Goal: Transaction & Acquisition: Purchase product/service

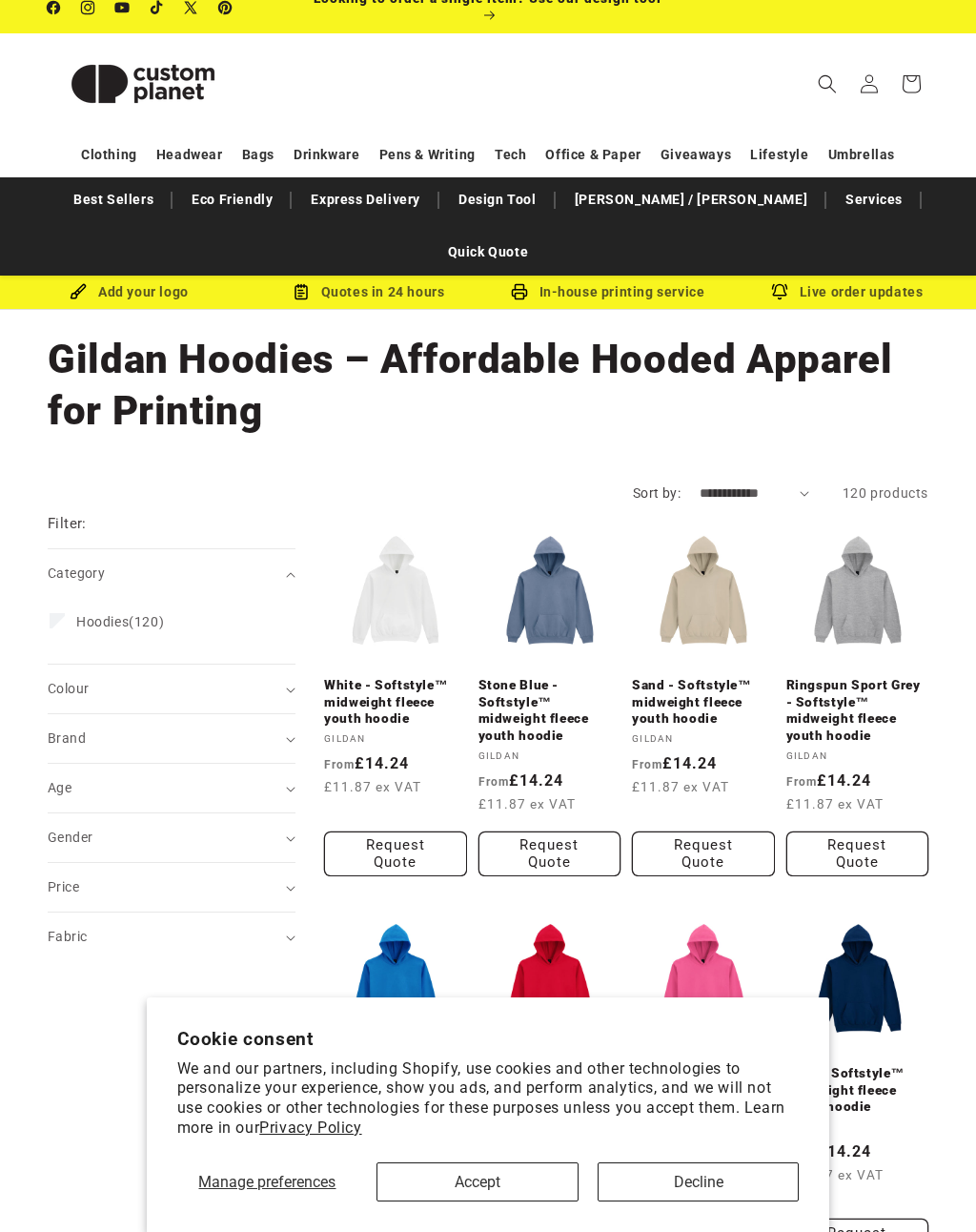
scroll to position [20, 0]
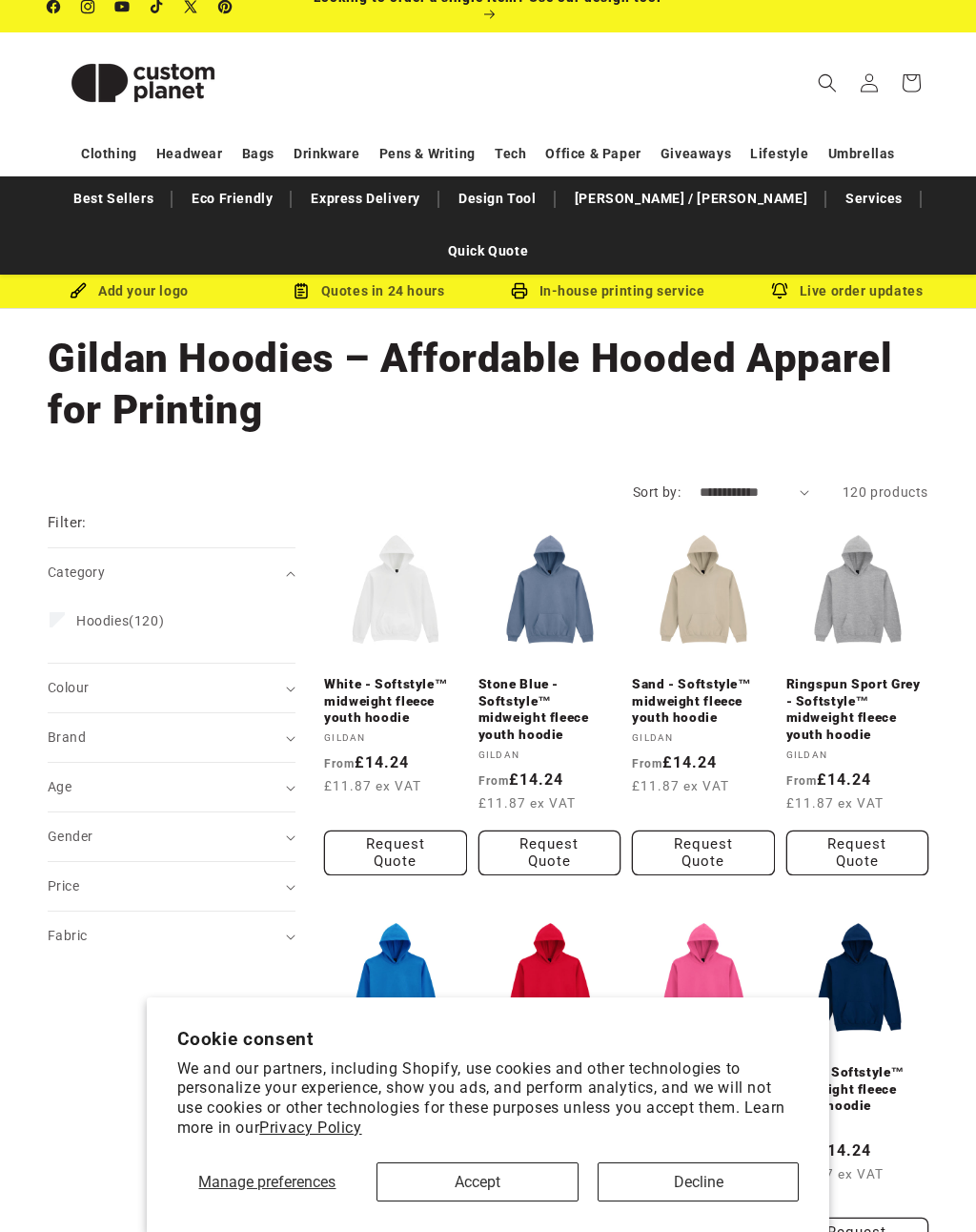
click at [151, 602] on label "Hoodies (120) Hoodies (120 products)" at bounding box center [165, 620] width 233 height 37
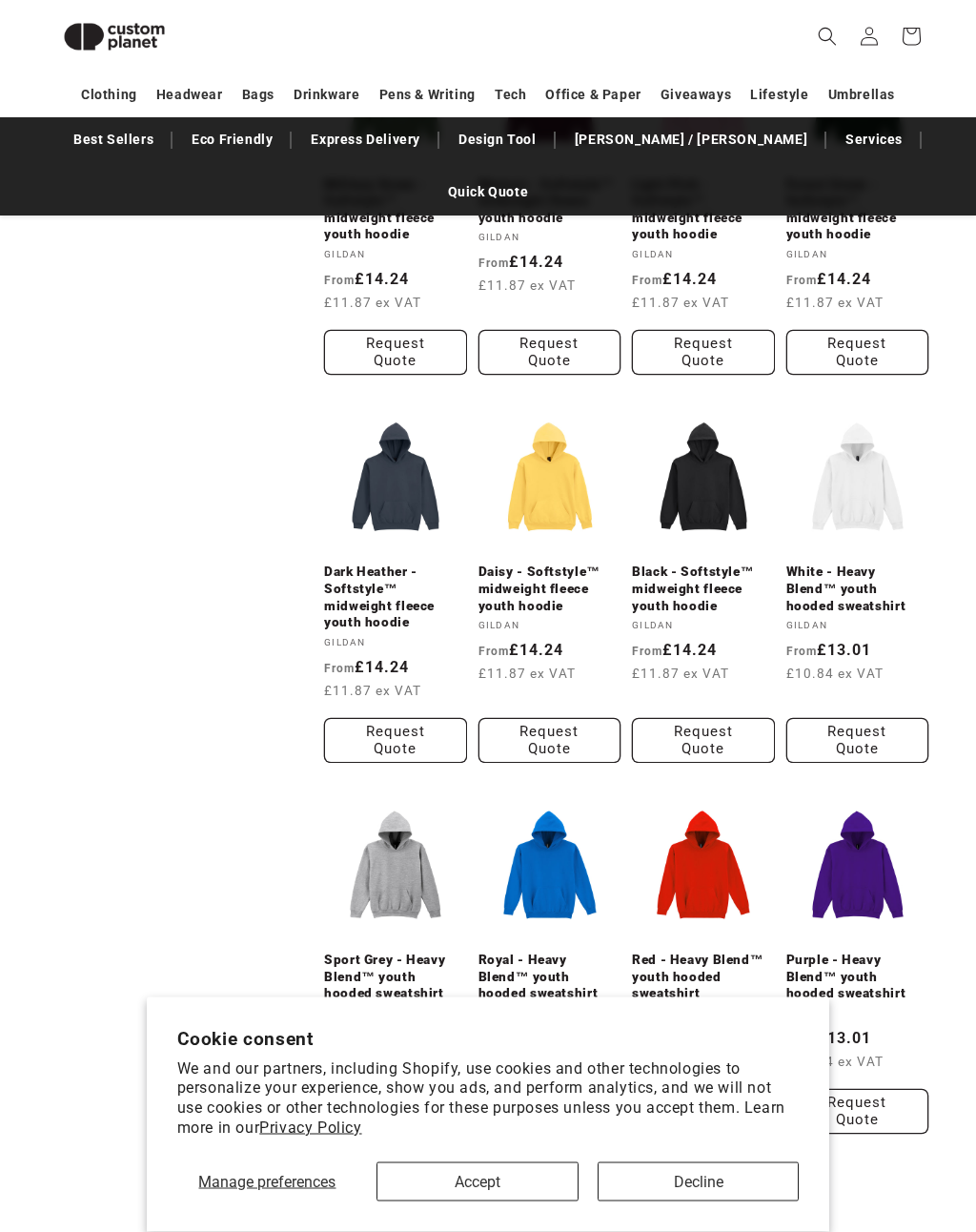
scroll to position [1270, 0]
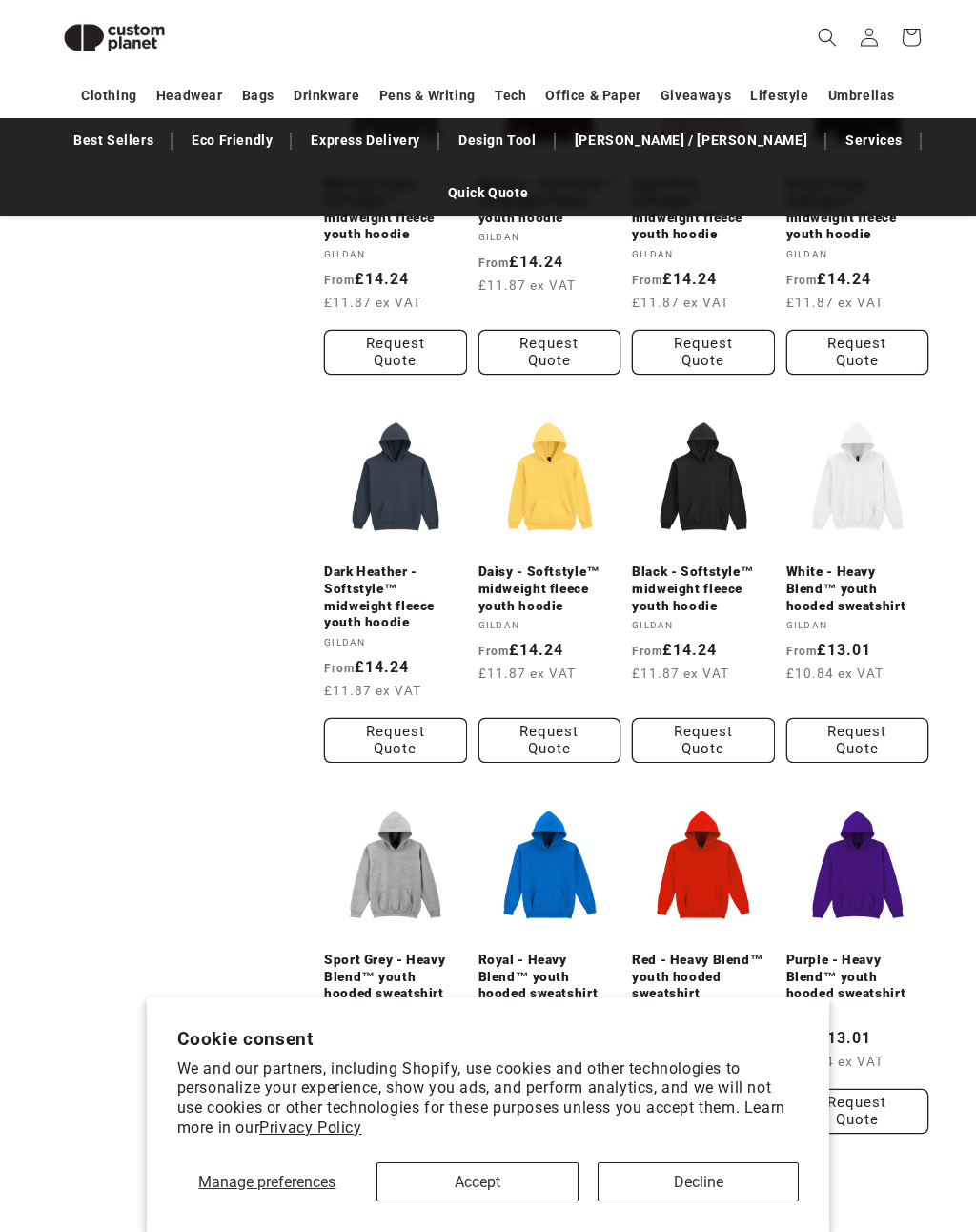
click at [720, 564] on link "Black - Softstyle™ midweight fleece youth hoodie" at bounding box center [703, 588] width 143 height 51
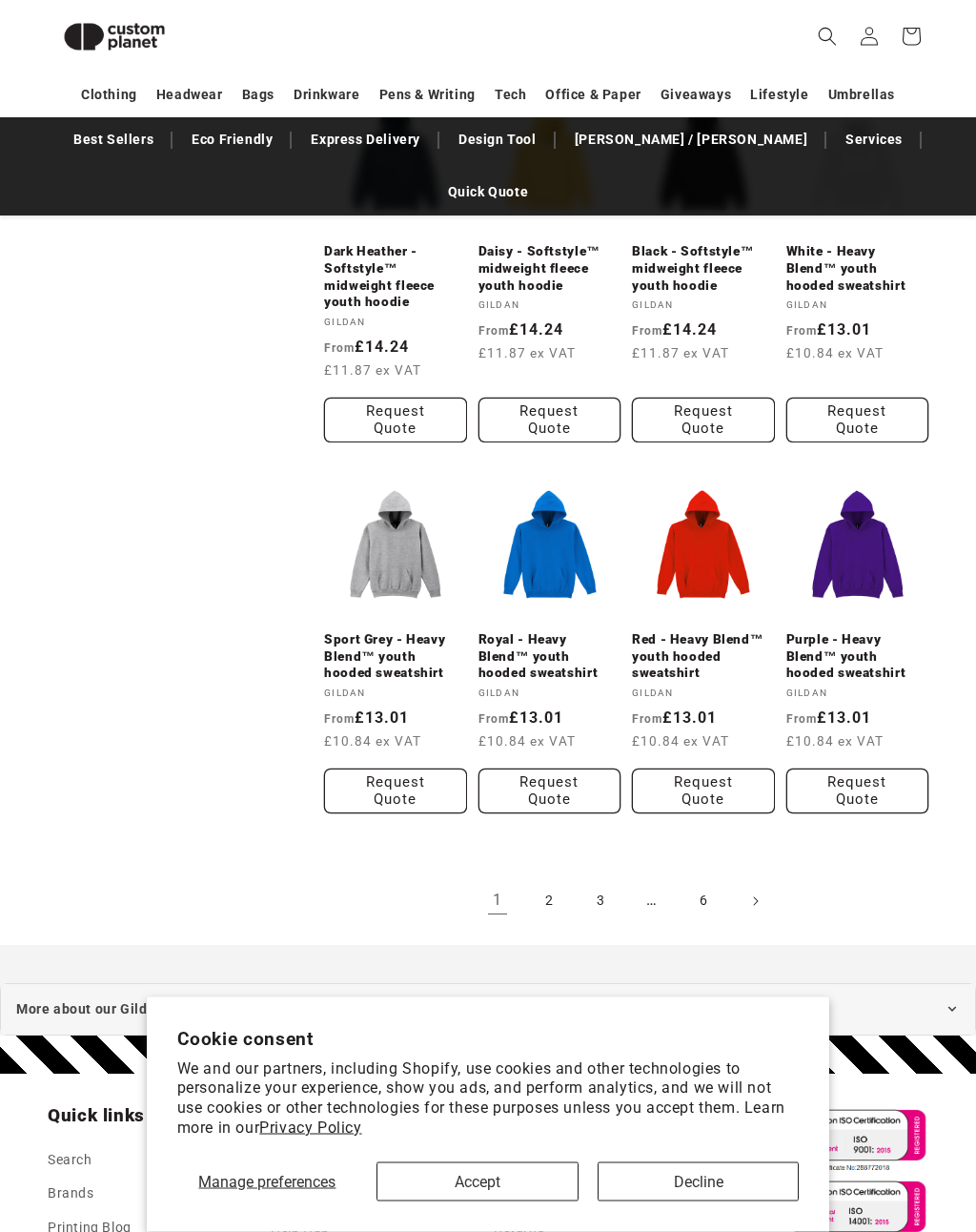
scroll to position [1901, 0]
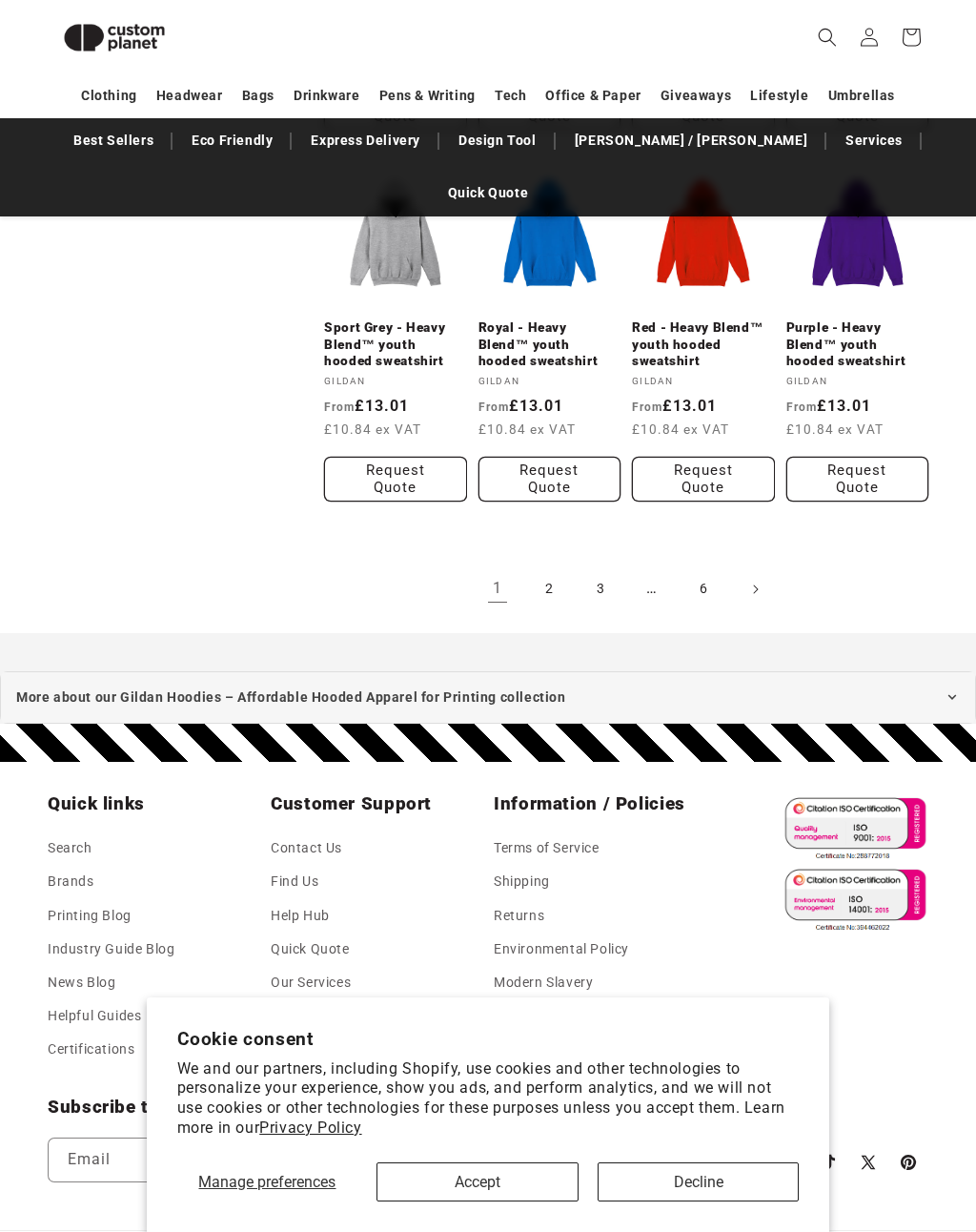
click at [542, 568] on link "2" at bounding box center [548, 589] width 42 height 42
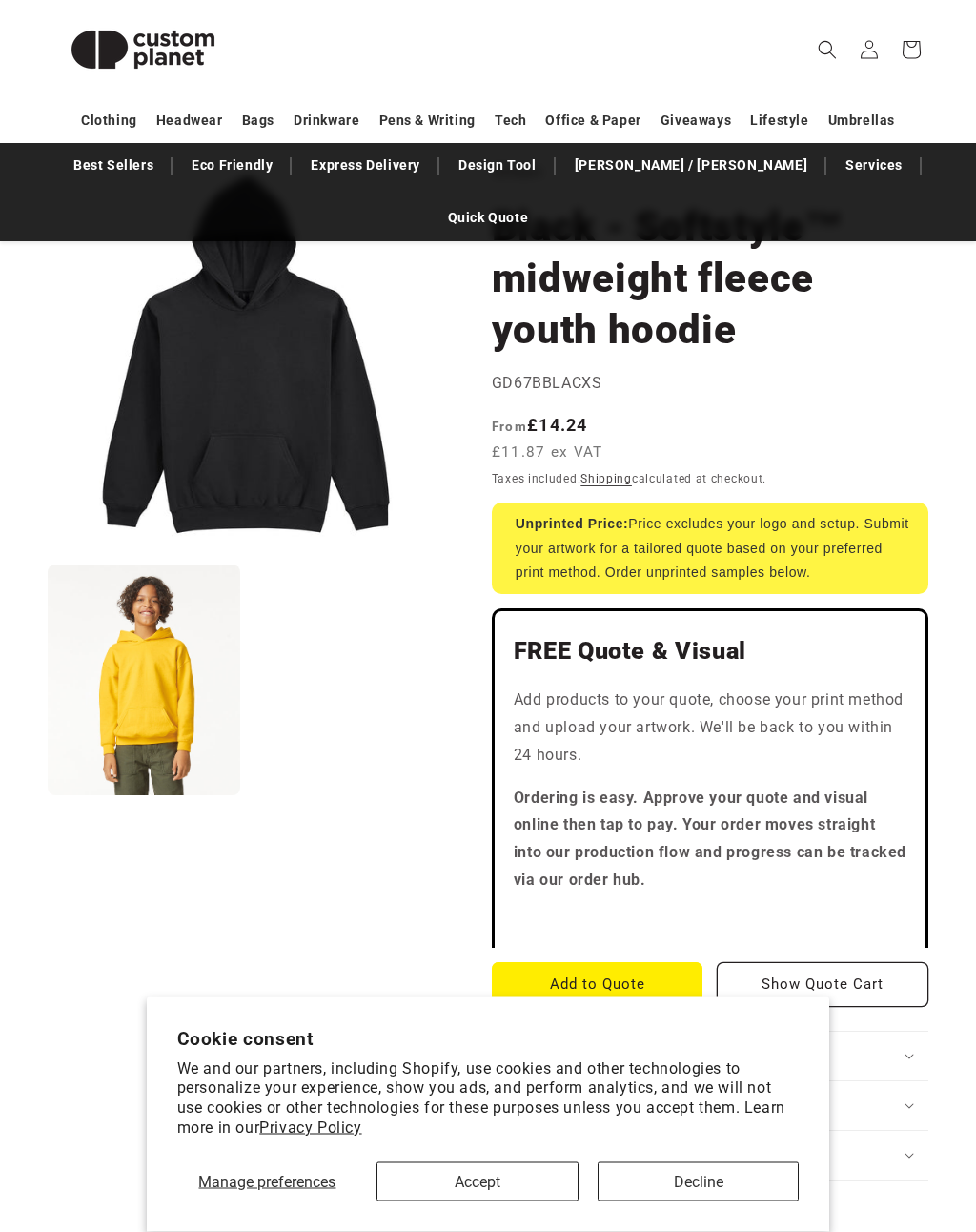
scroll to position [205, 0]
click at [502, 1201] on button "Accept" at bounding box center [477, 1181] width 202 height 39
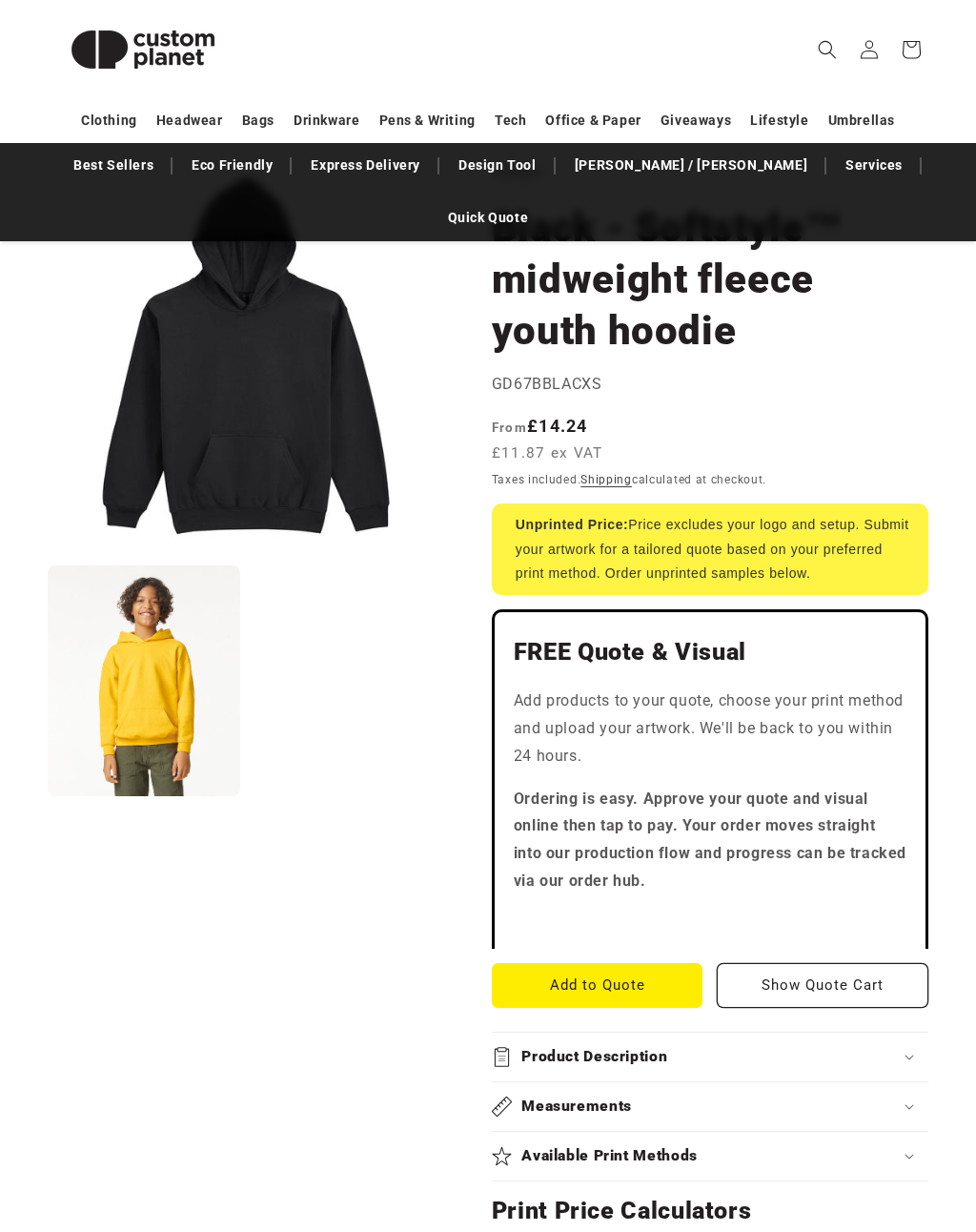
scroll to position [206, 0]
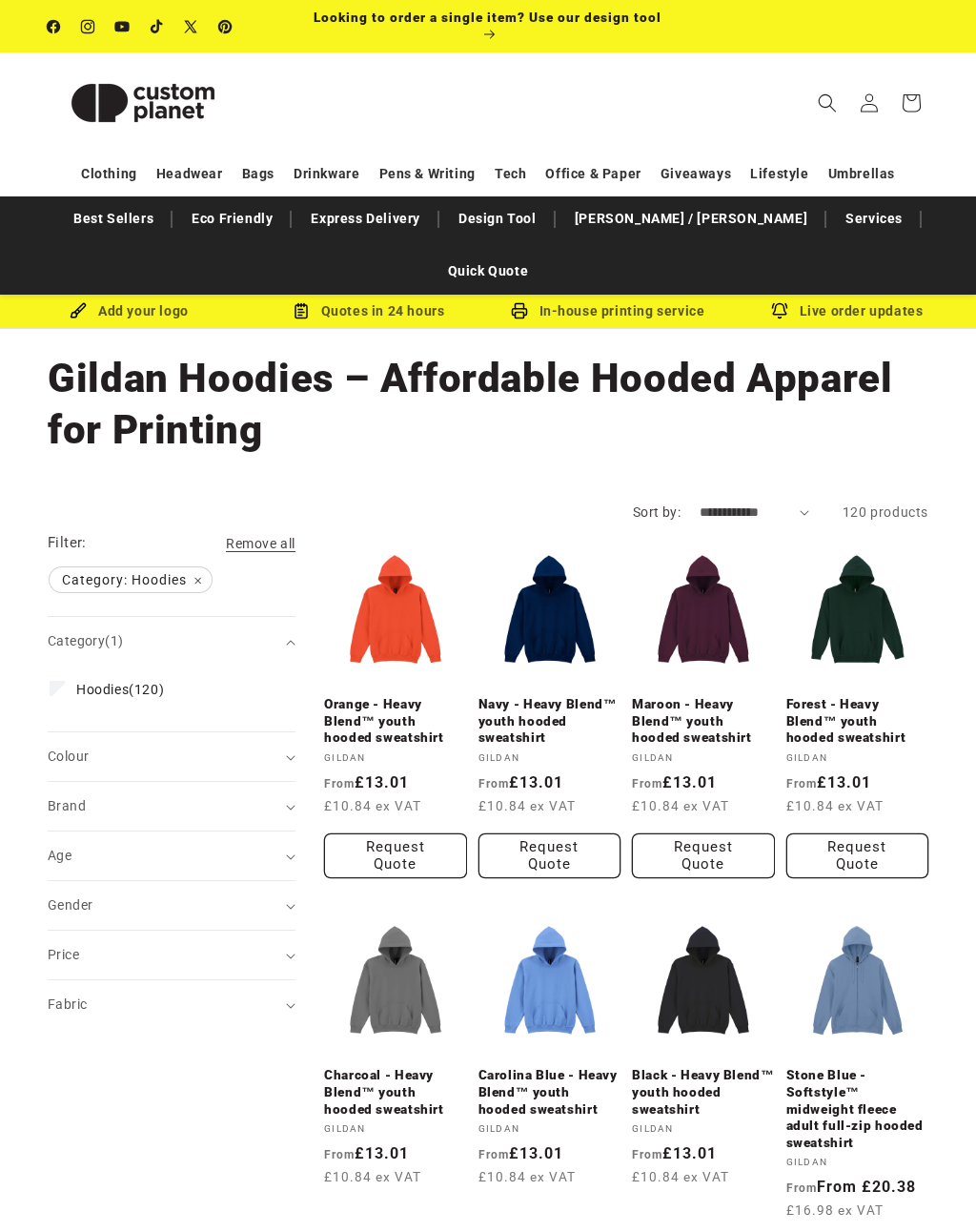
click at [290, 831] on summary "Age (0)" at bounding box center [171, 855] width 247 height 49
click at [126, 885] on label "Adult (93) Adult (93 products)" at bounding box center [165, 903] width 233 height 37
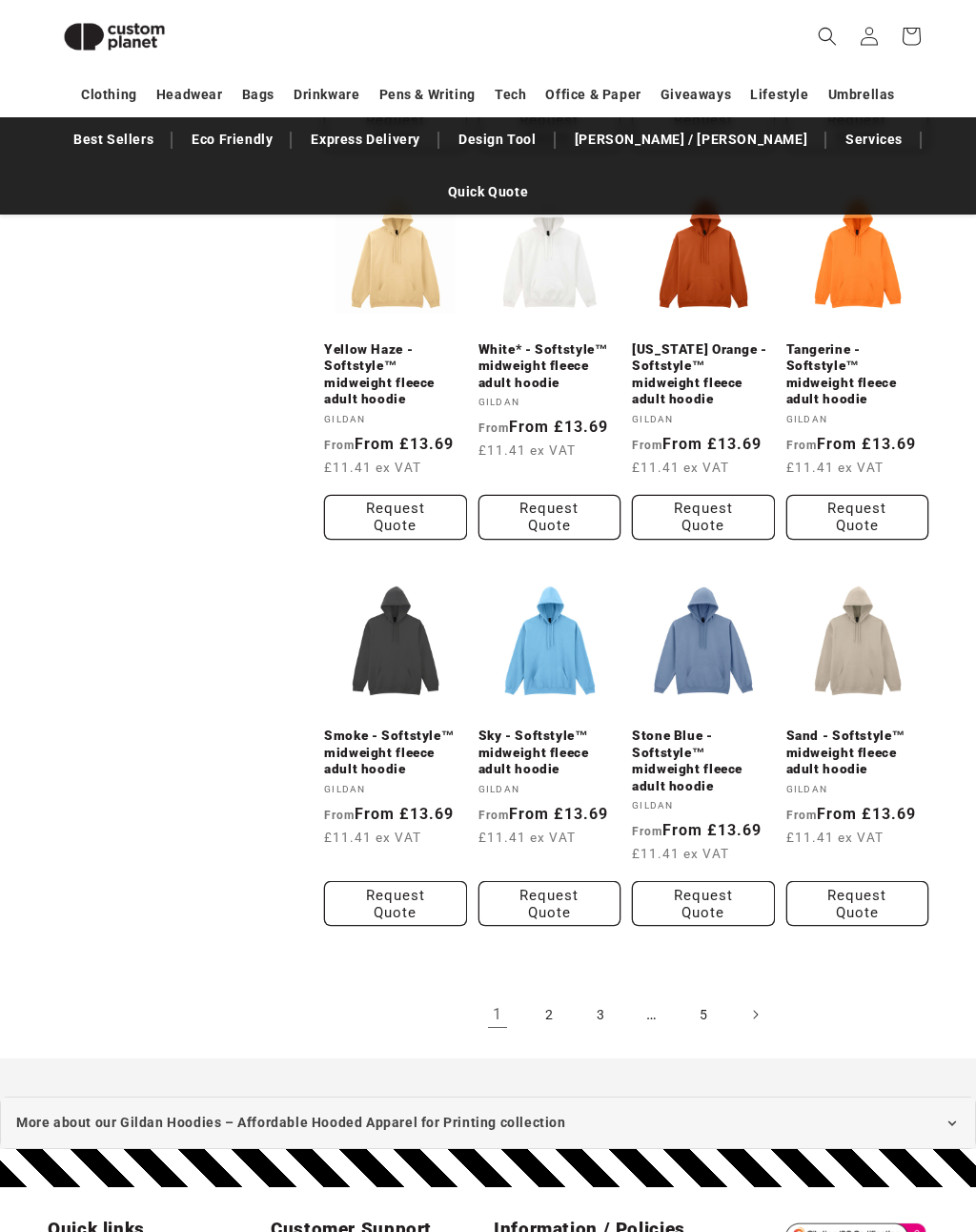
scroll to position [1668, 0]
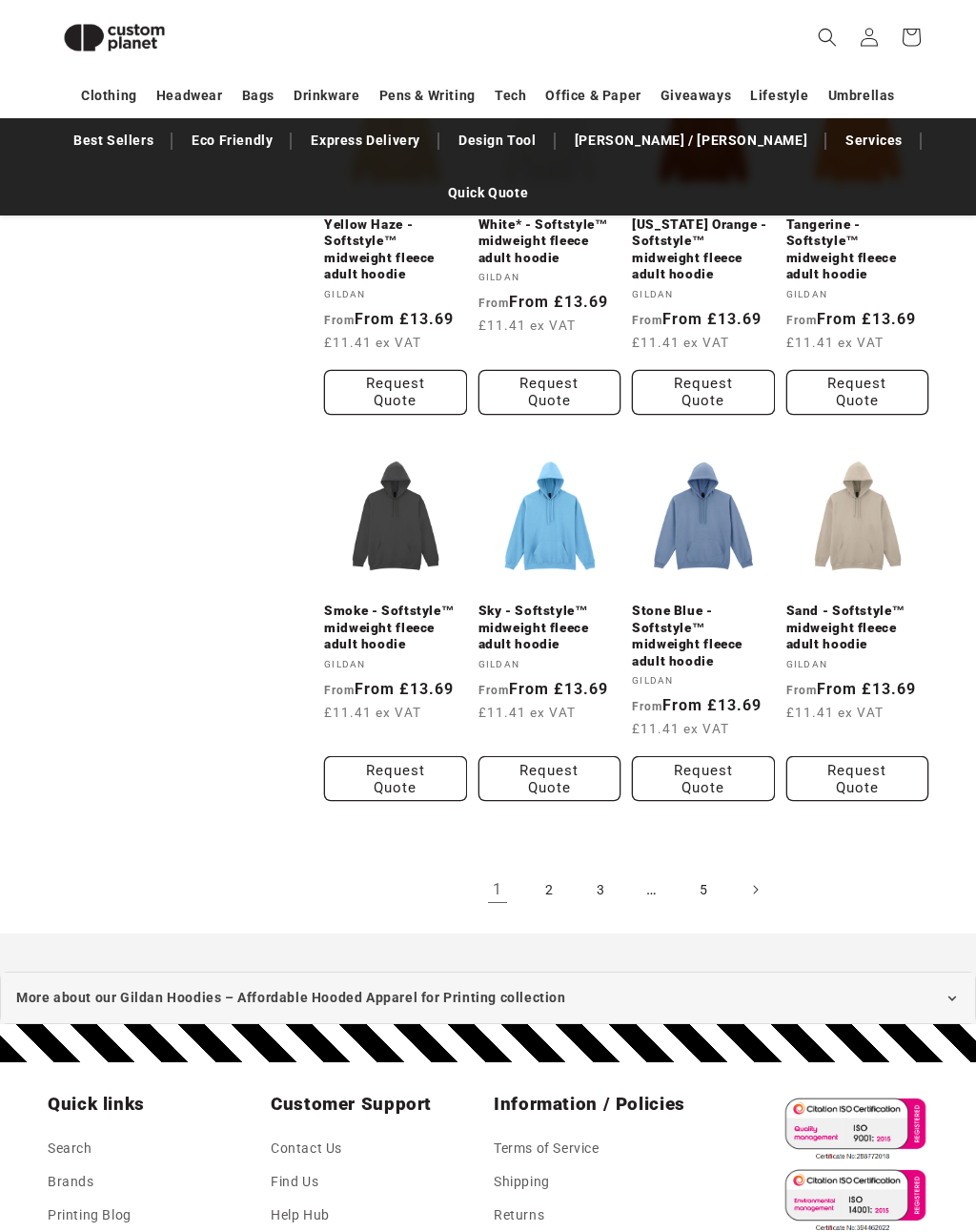
click at [546, 869] on link "2" at bounding box center [548, 889] width 42 height 42
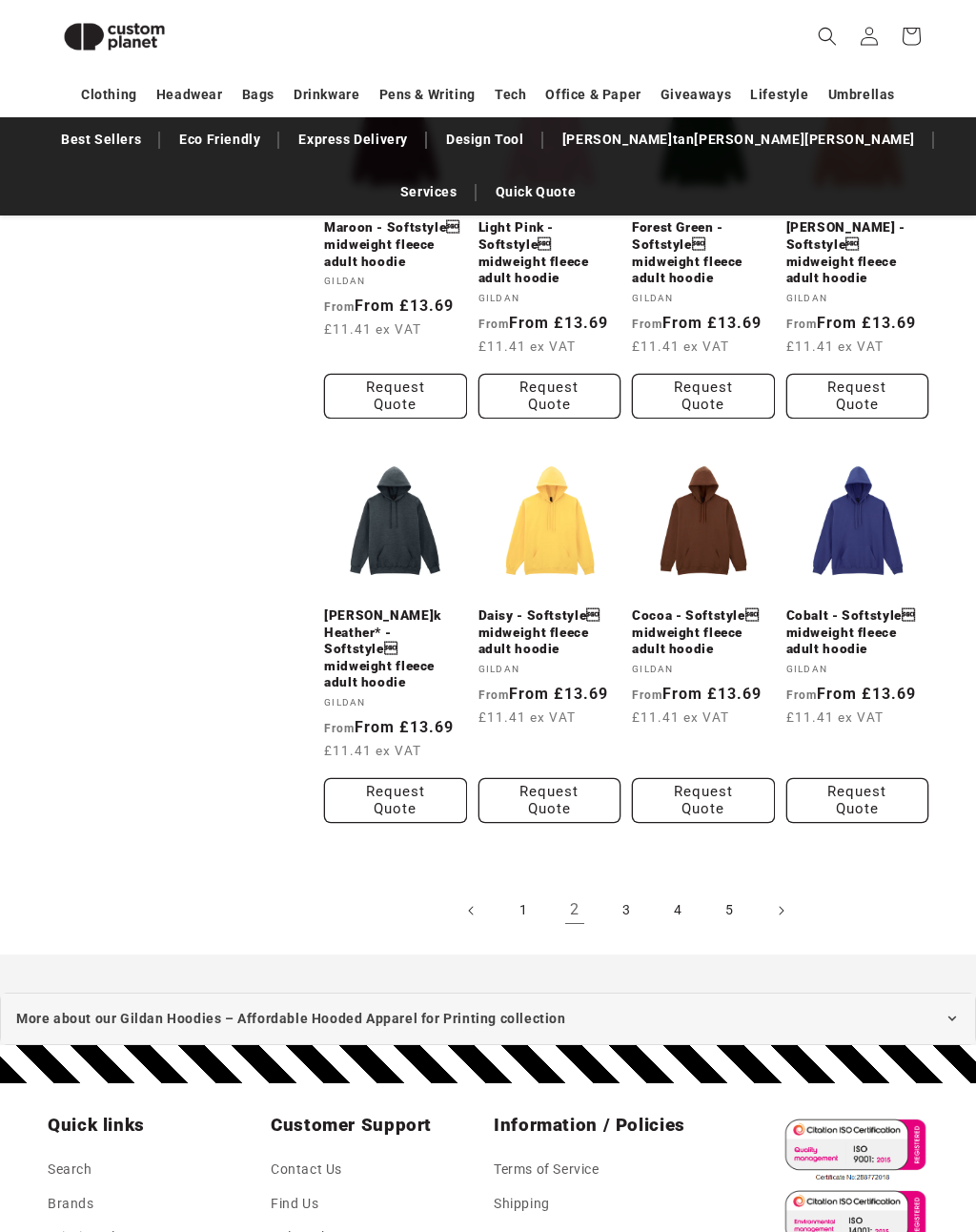
scroll to position [1611, 0]
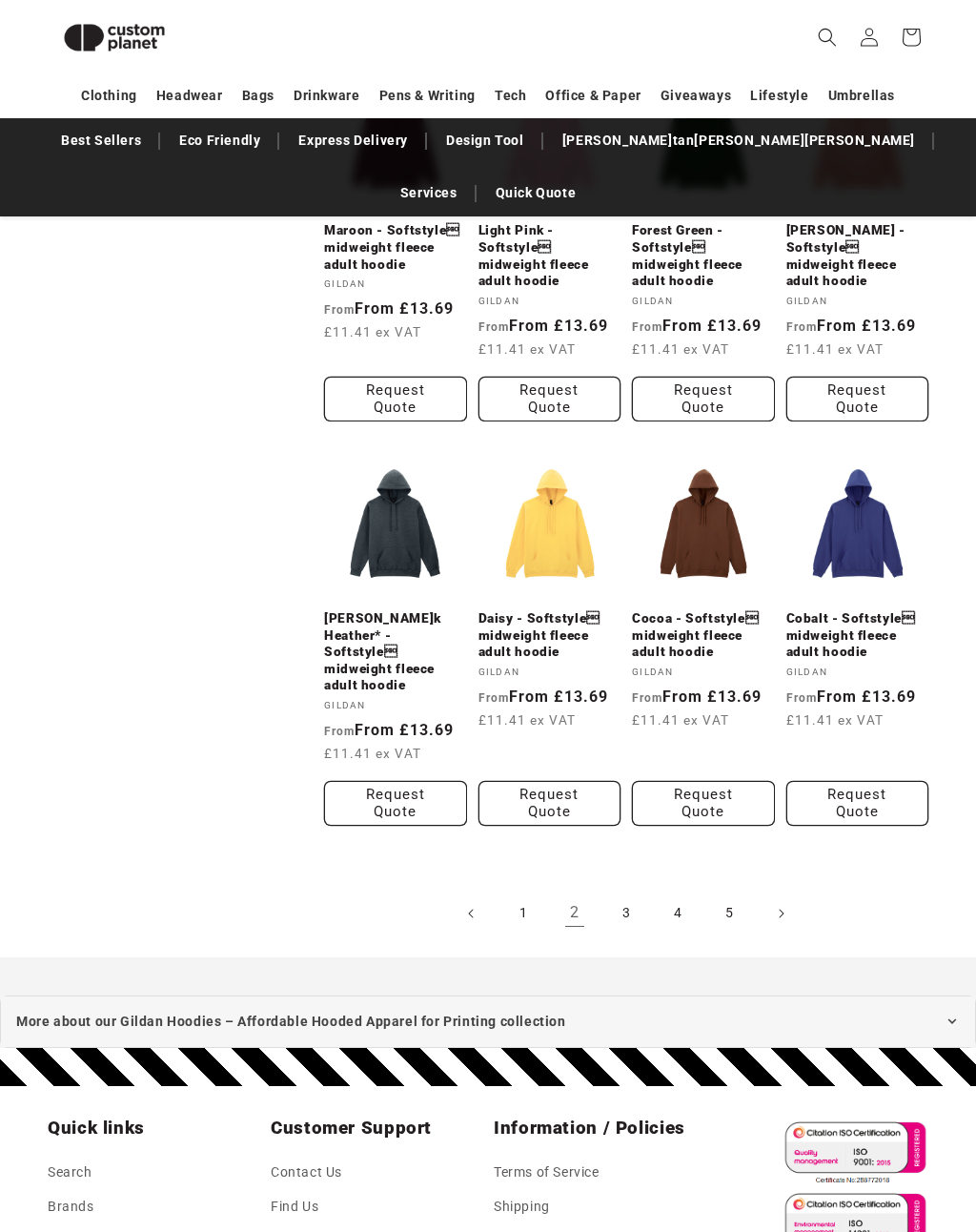
click at [618, 892] on link "3" at bounding box center [626, 913] width 42 height 42
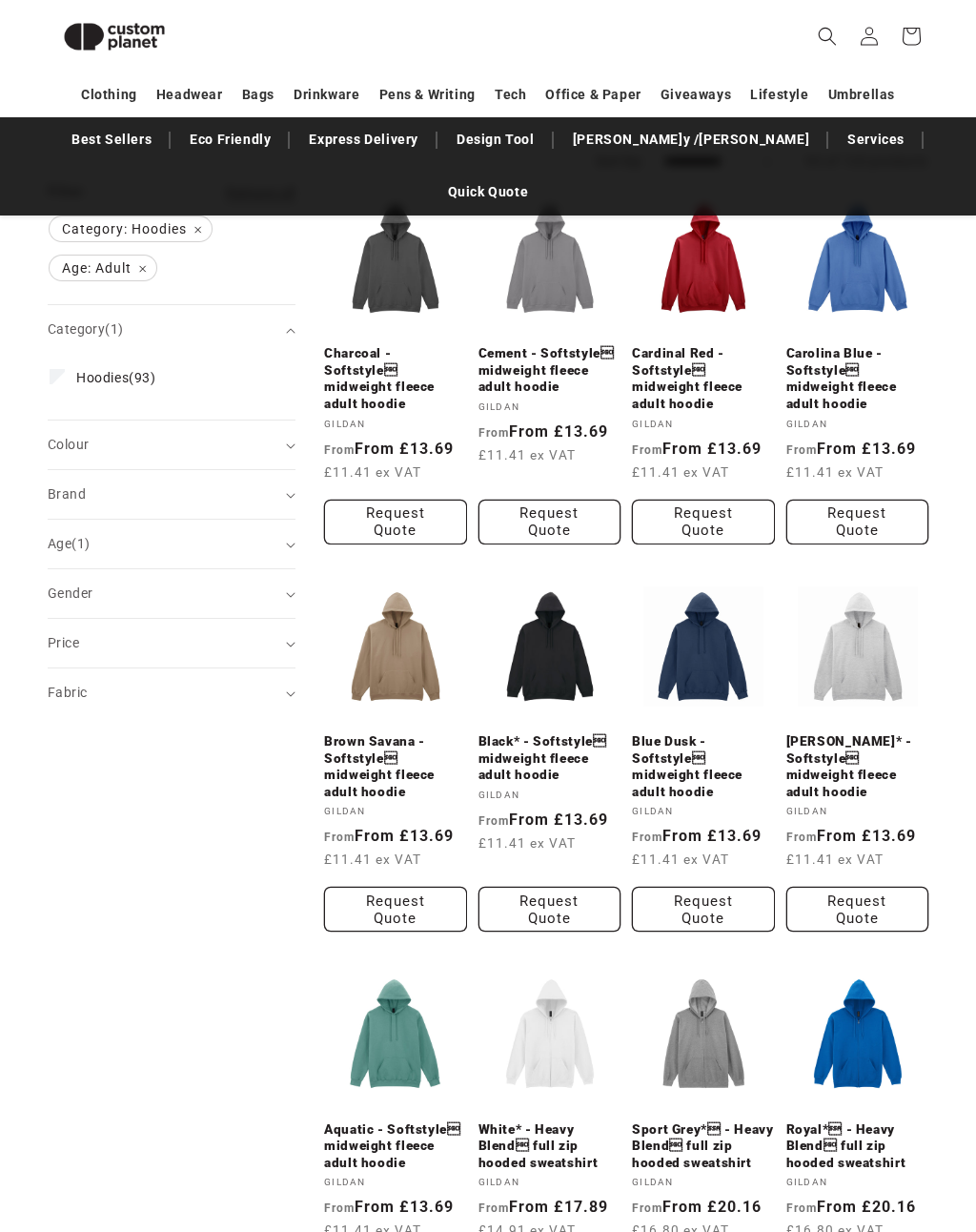
scroll to position [330, 0]
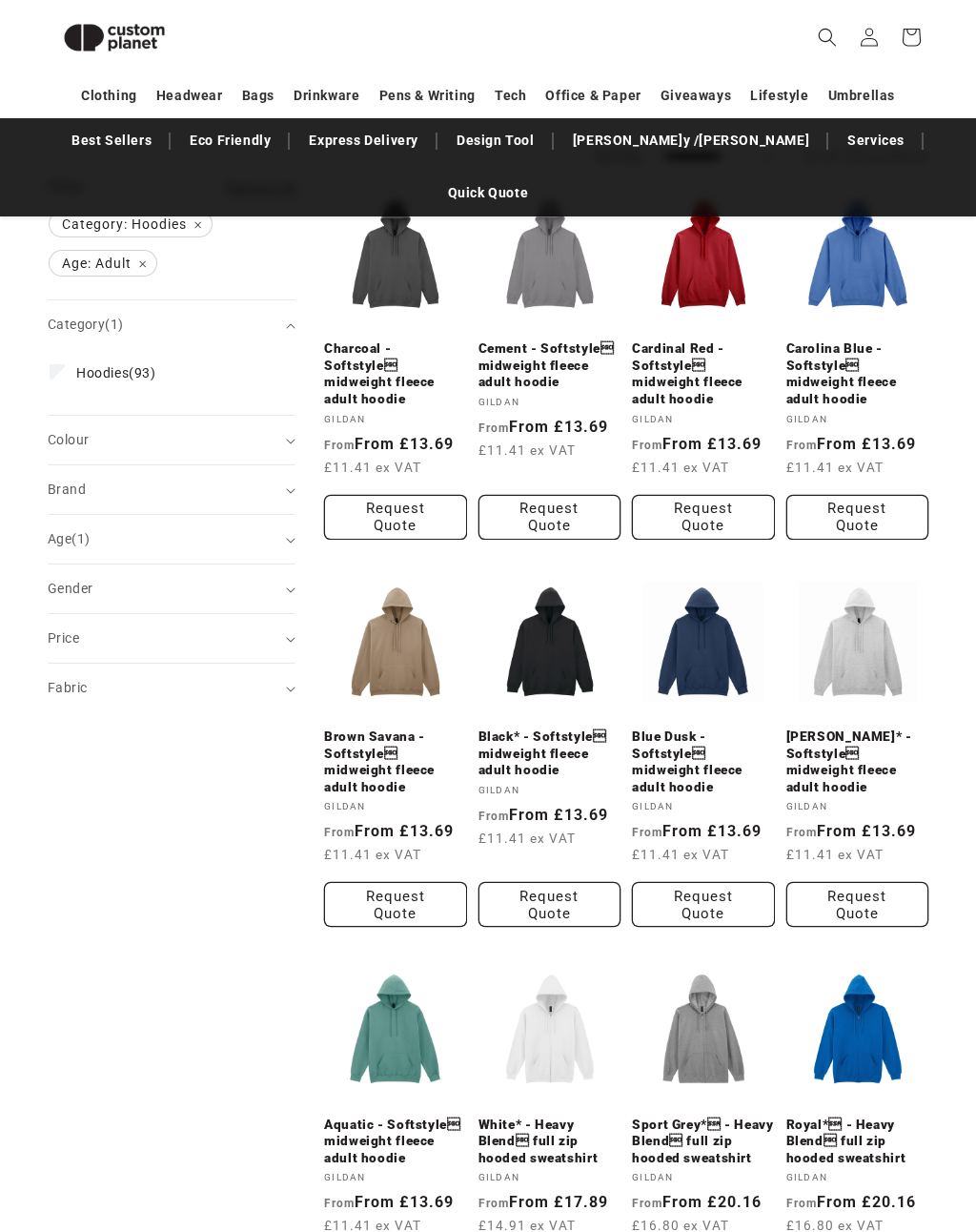
click at [563, 728] on link "Black* - Softstyle midweight fleece adult hoodie" at bounding box center [549, 753] width 143 height 51
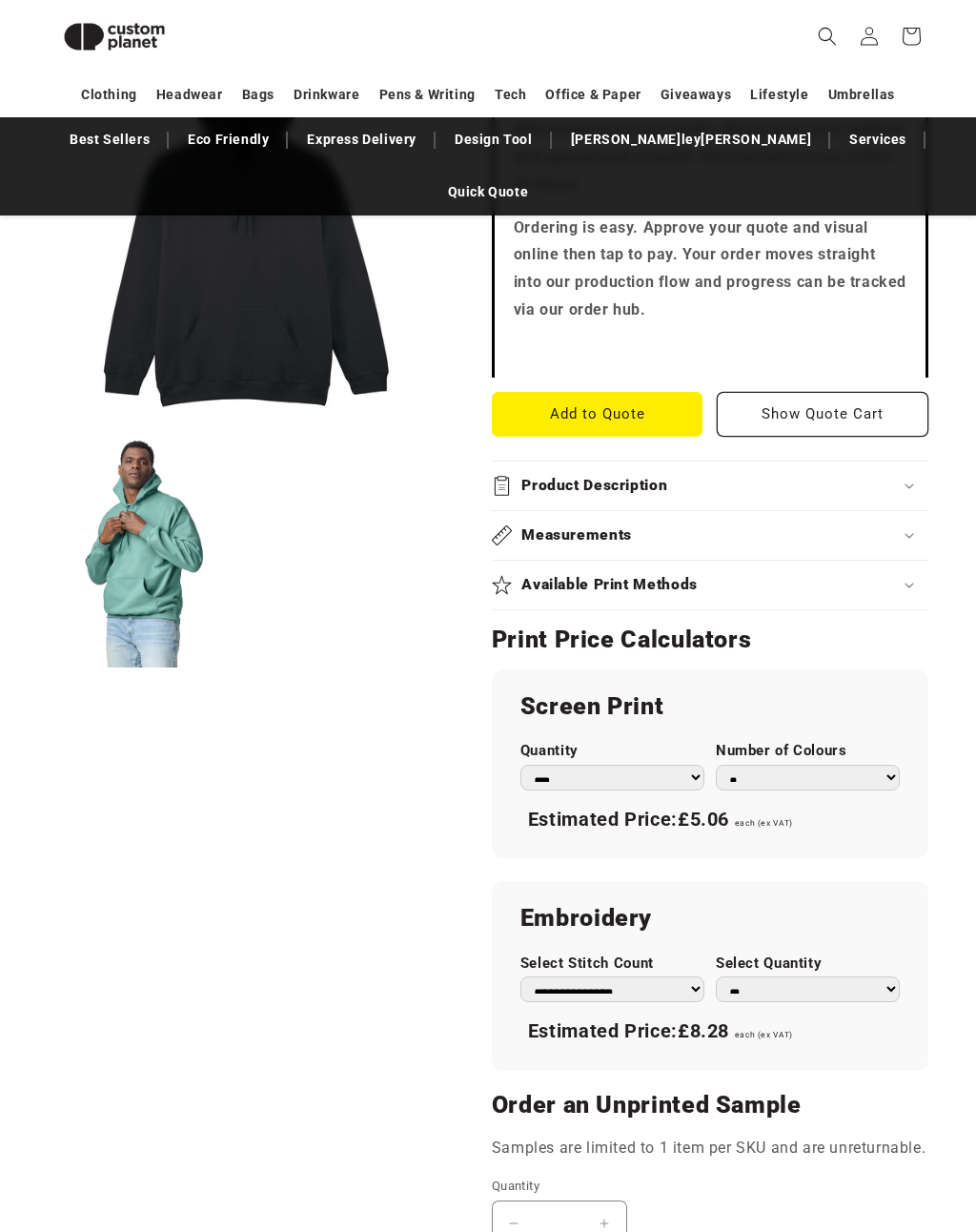
scroll to position [768, 0]
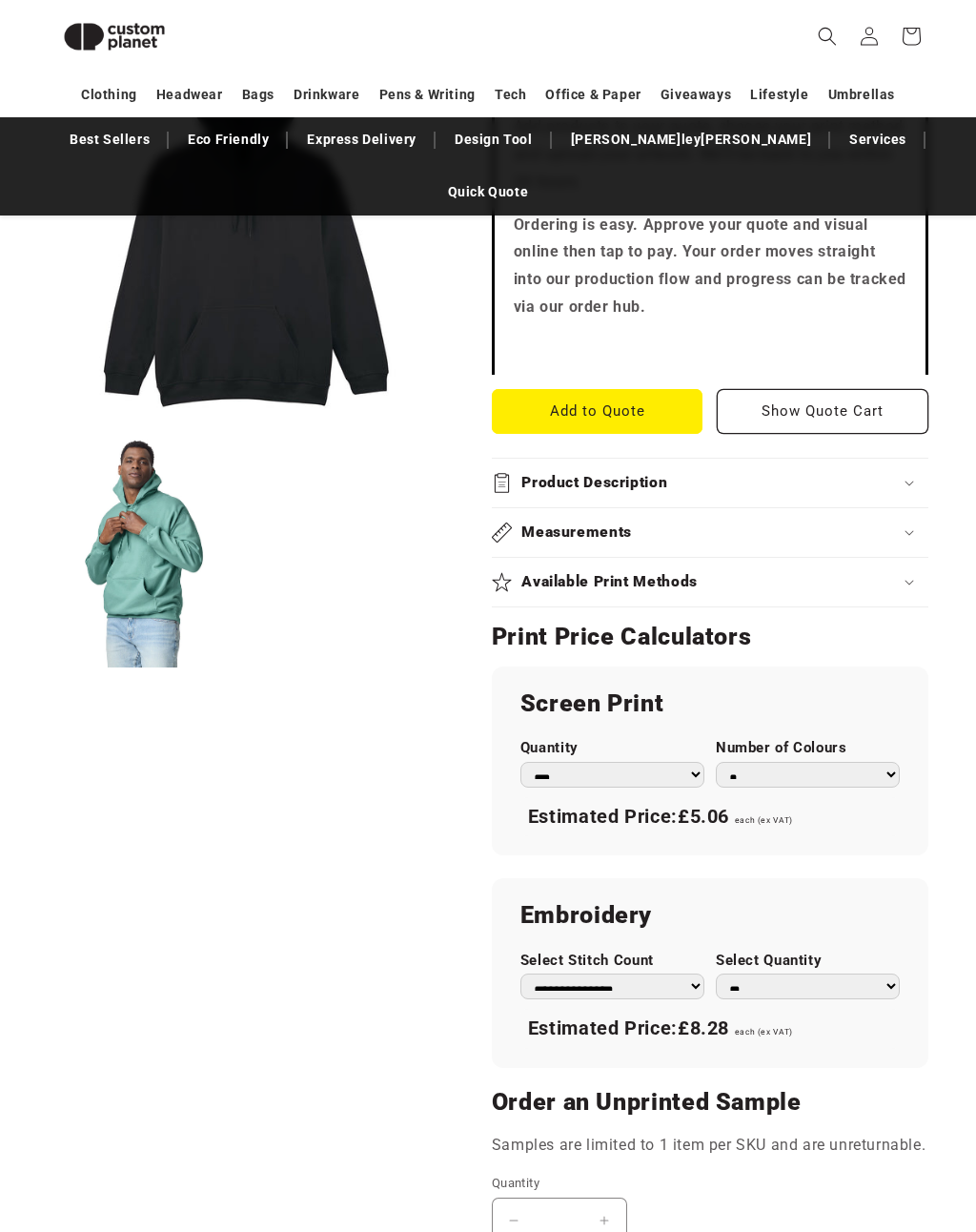
click at [686, 763] on select "*** *** *** **** **** **** ***** *****" at bounding box center [613, 775] width 184 height 26
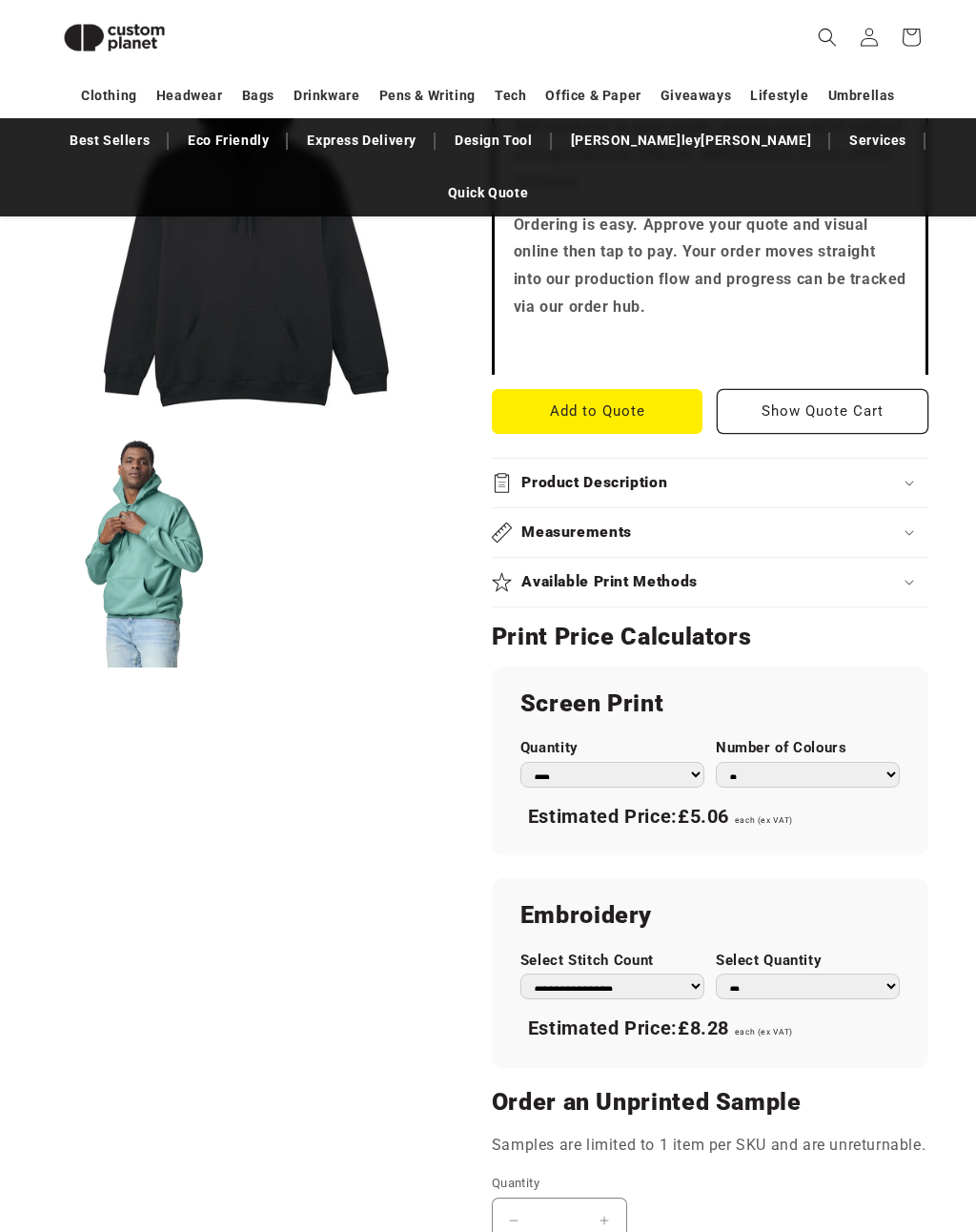
click at [874, 762] on select "* * * * * * *" at bounding box center [808, 774] width 184 height 26
click at [911, 877] on div "**********" at bounding box center [710, 972] width 437 height 189
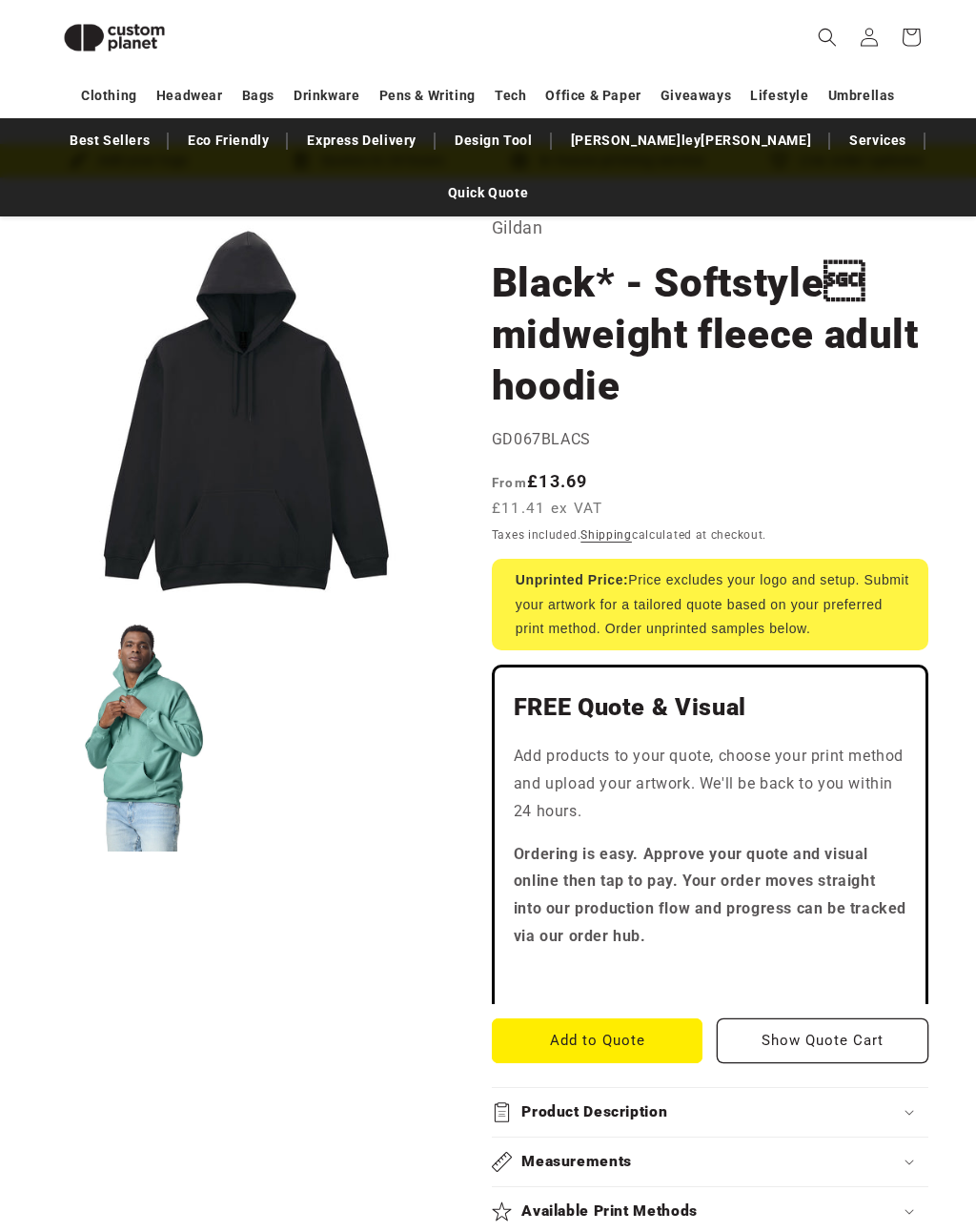
scroll to position [123, 0]
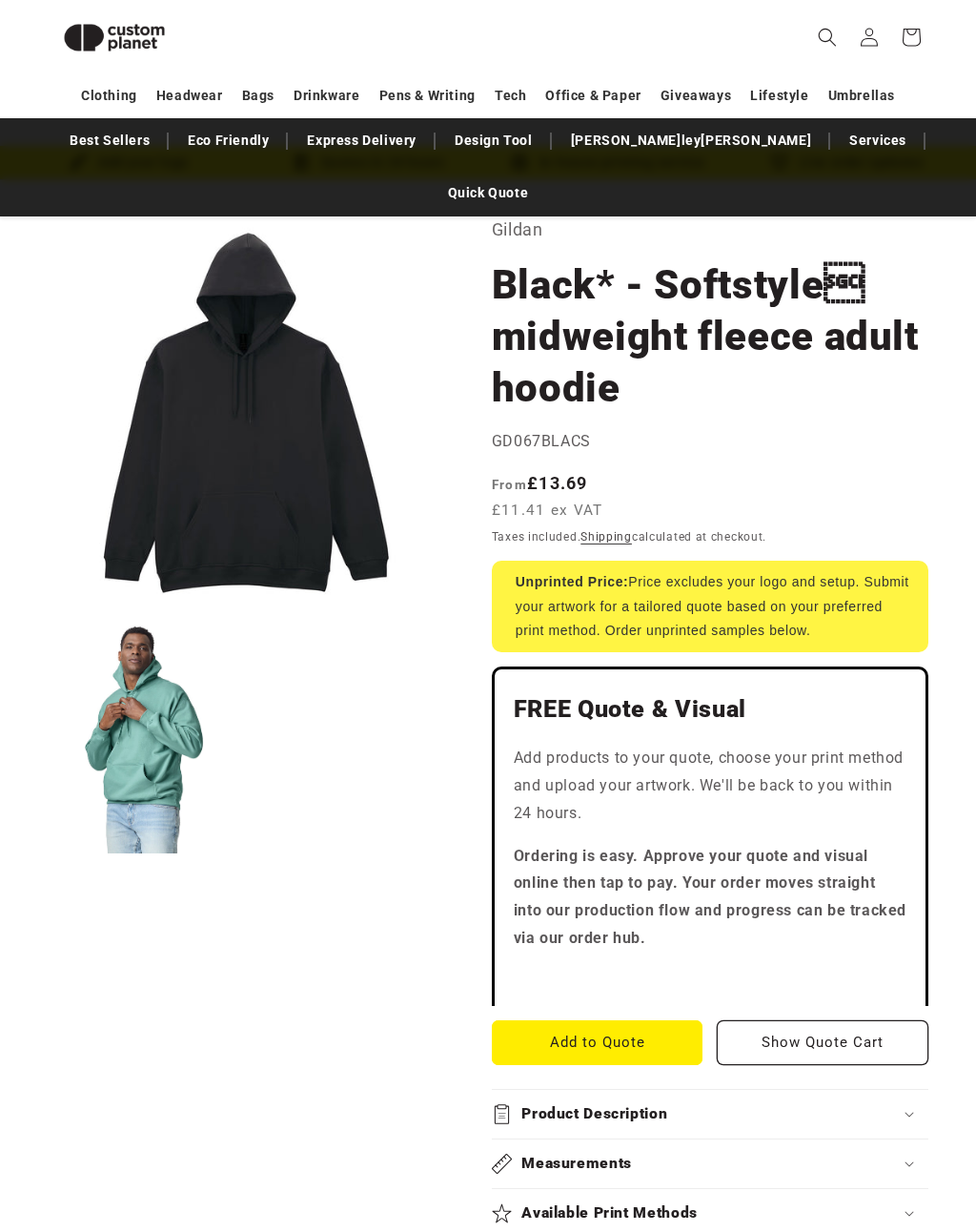
click at [666, 1020] on button "Add to Quote" at bounding box center [598, 1042] width 212 height 45
click at [629, 1020] on button "Add to Quote" at bounding box center [598, 1042] width 212 height 45
